Goal: Task Accomplishment & Management: Complete application form

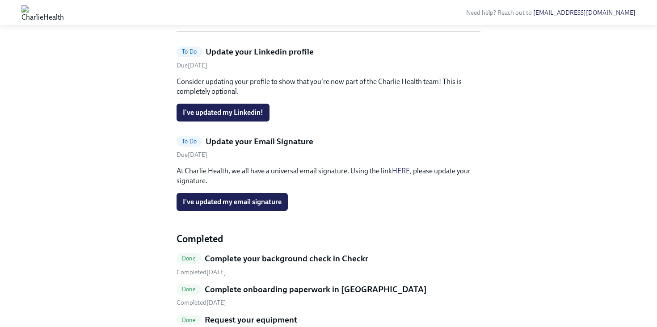
scroll to position [166, 0]
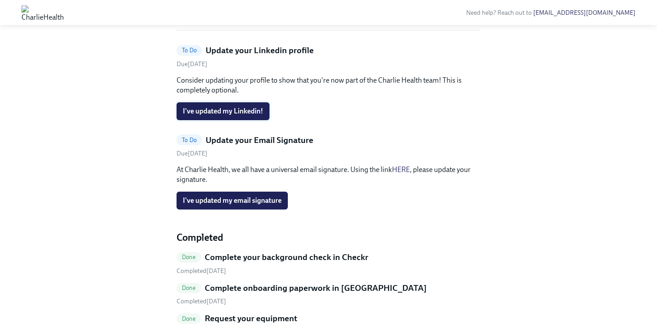
click at [232, 116] on span "I've updated my Linkedin!" at bounding box center [223, 111] width 80 height 9
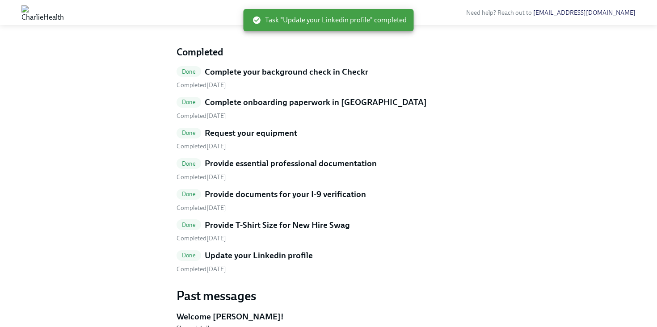
scroll to position [270, 0]
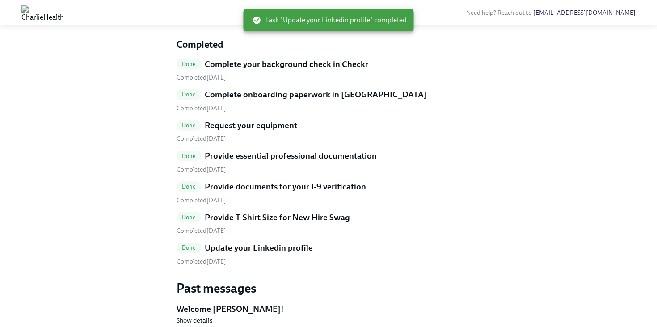
click at [253, 12] on span "I've updated my email signature" at bounding box center [232, 7] width 99 height 9
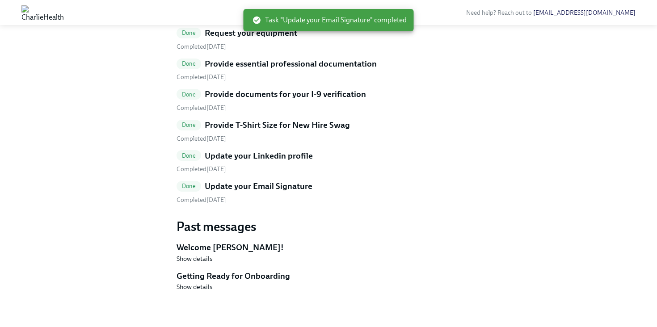
scroll to position [371, 0]
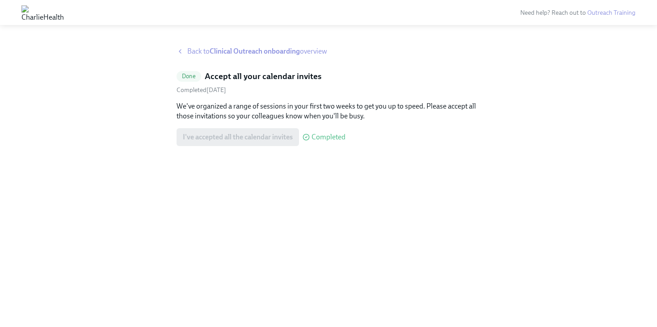
click at [232, 55] on strong "Clinical Outreach onboarding" at bounding box center [255, 51] width 90 height 8
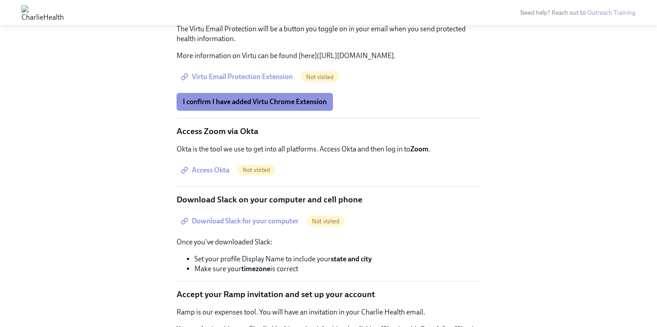
scroll to position [1349, 0]
click at [245, 110] on button "I confirm I have added Virtu Chrome Extension" at bounding box center [255, 102] width 156 height 18
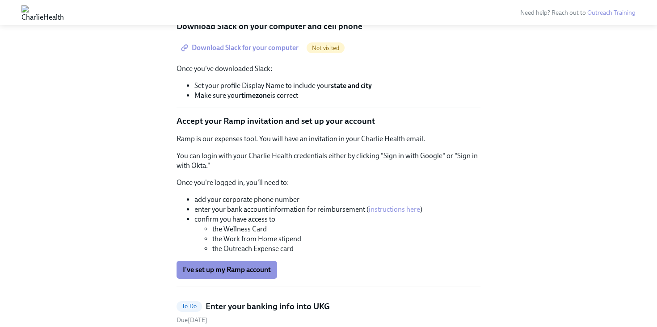
scroll to position [1479, 0]
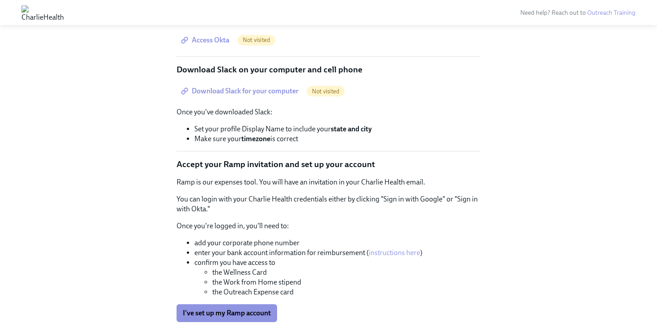
click at [220, 45] on span "Access Okta" at bounding box center [206, 40] width 46 height 9
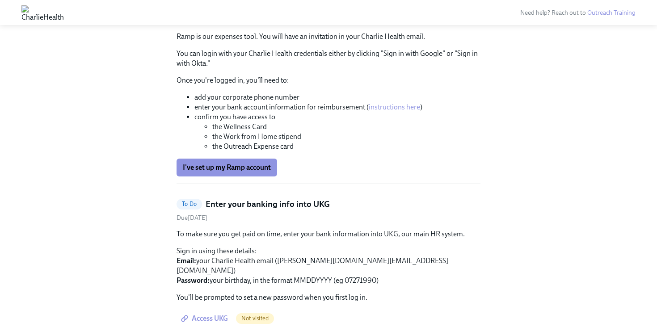
scroll to position [1626, 0]
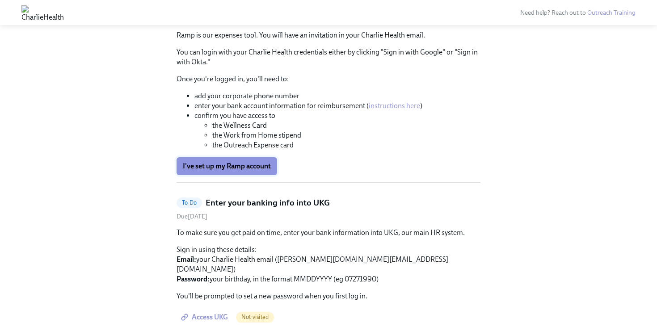
click at [241, 171] on span "I've set up my Ramp account" at bounding box center [227, 166] width 88 height 9
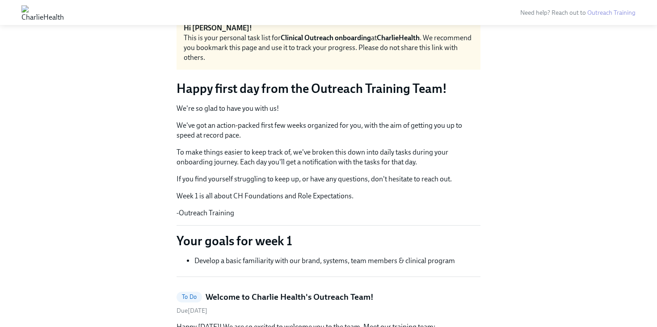
scroll to position [0, 0]
